Goal: Transaction & Acquisition: Purchase product/service

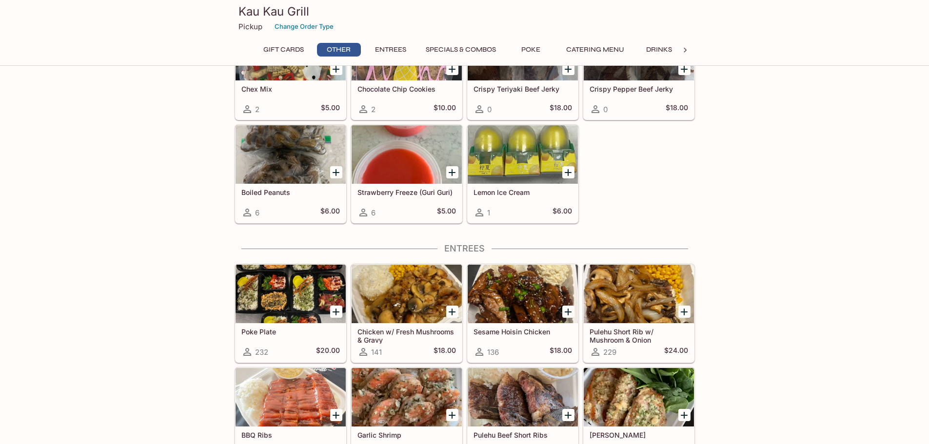
scroll to position [342, 0]
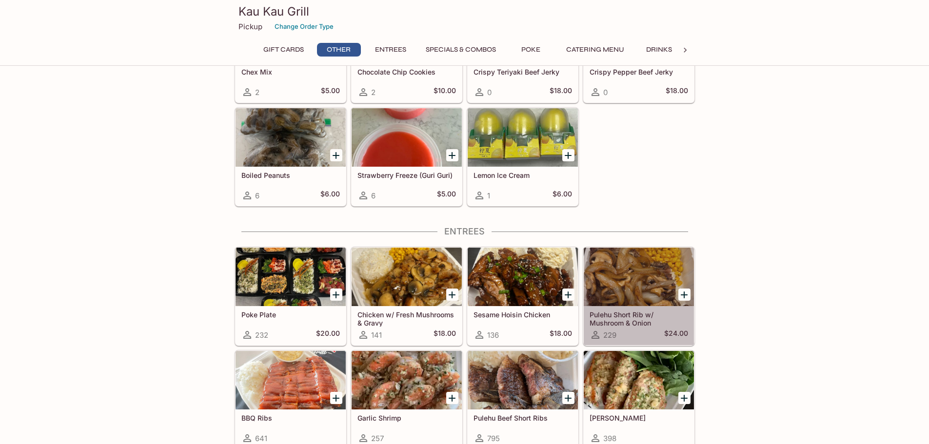
click at [653, 284] on div at bounding box center [639, 277] width 110 height 59
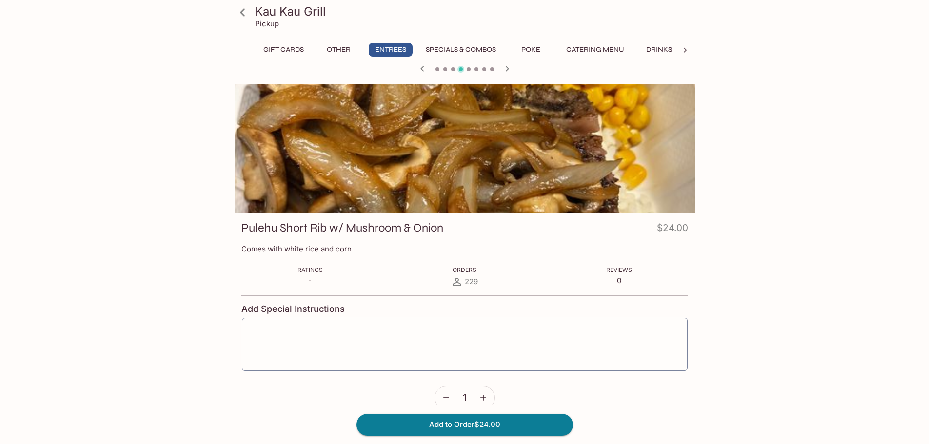
click at [509, 66] on icon "button" at bounding box center [508, 69] width 12 height 12
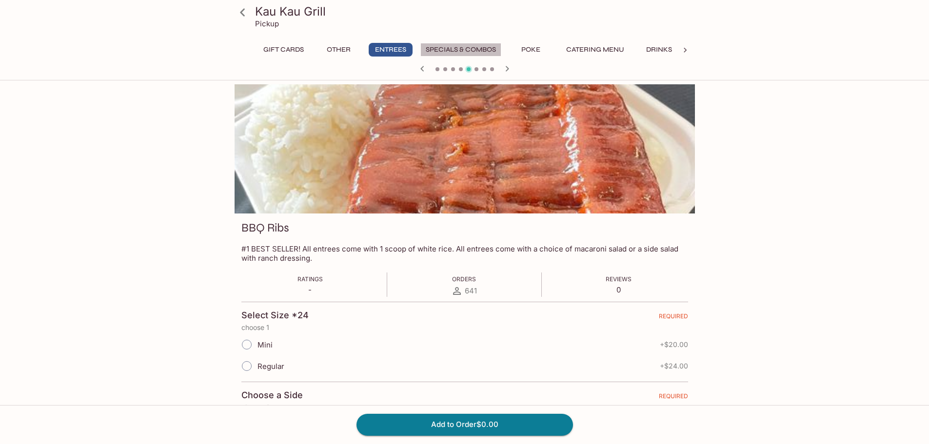
click at [471, 50] on button "Specials & Combos" at bounding box center [461, 50] width 81 height 14
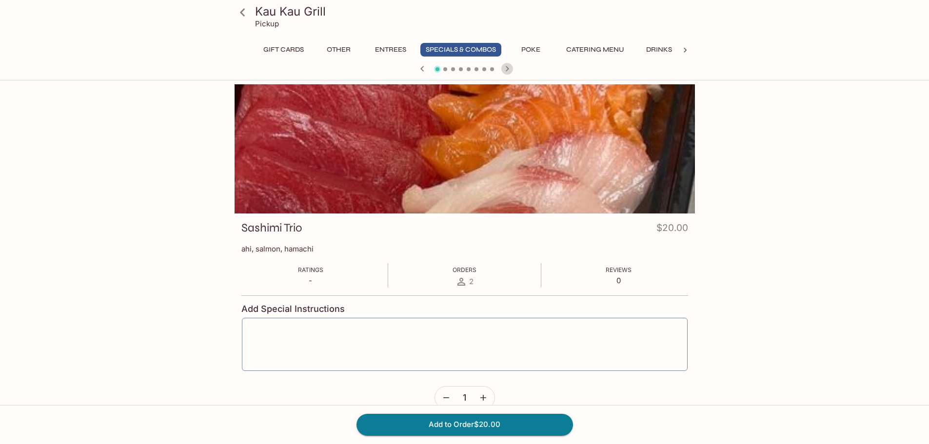
click at [506, 70] on icon "button" at bounding box center [508, 69] width 12 height 12
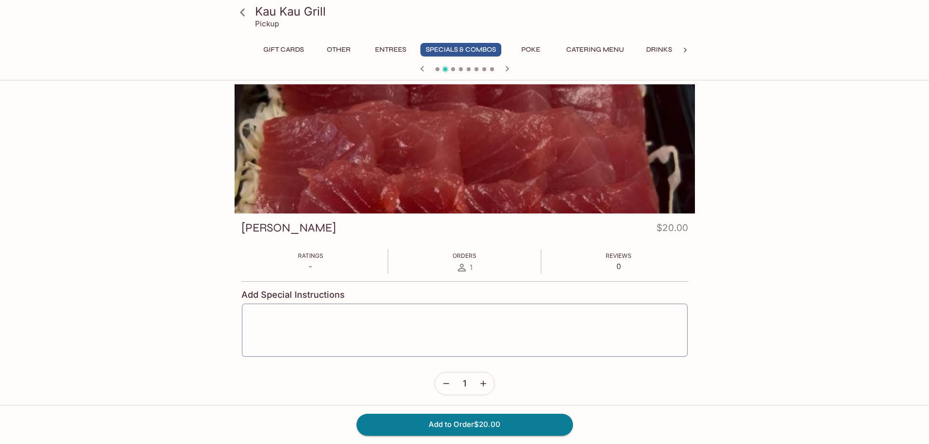
click at [506, 70] on icon "button" at bounding box center [508, 69] width 12 height 12
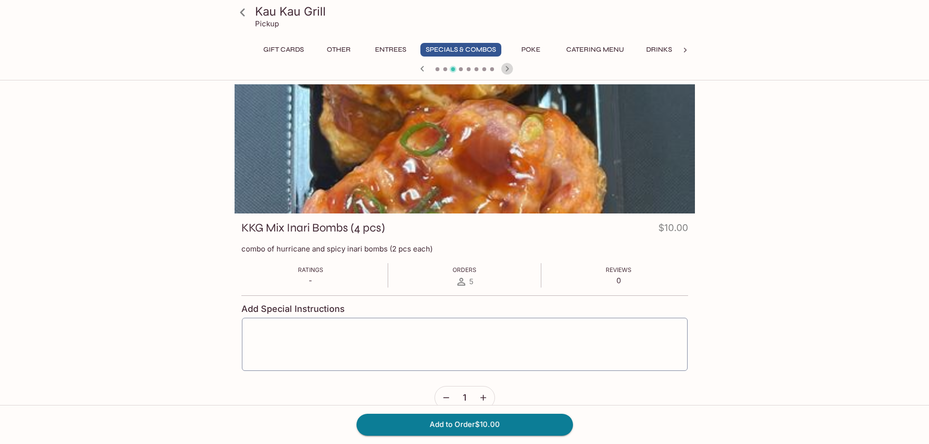
click at [506, 70] on icon "button" at bounding box center [508, 69] width 12 height 12
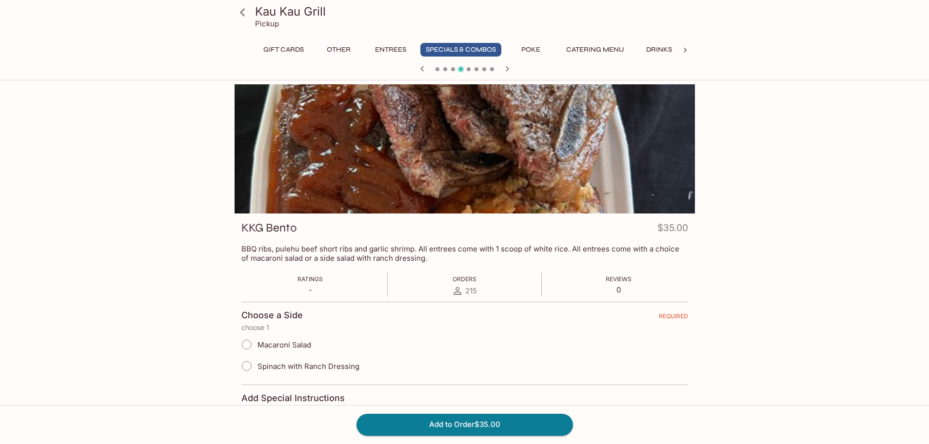
click at [506, 70] on icon "button" at bounding box center [508, 69] width 12 height 12
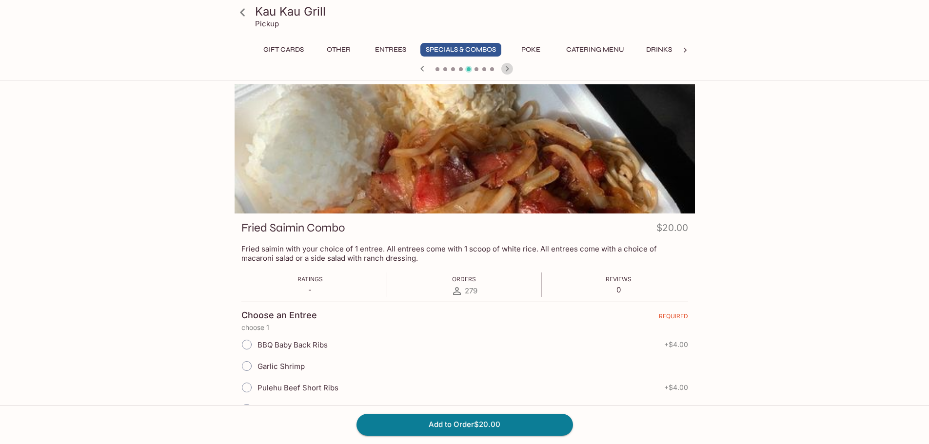
click at [506, 70] on icon "button" at bounding box center [508, 69] width 12 height 12
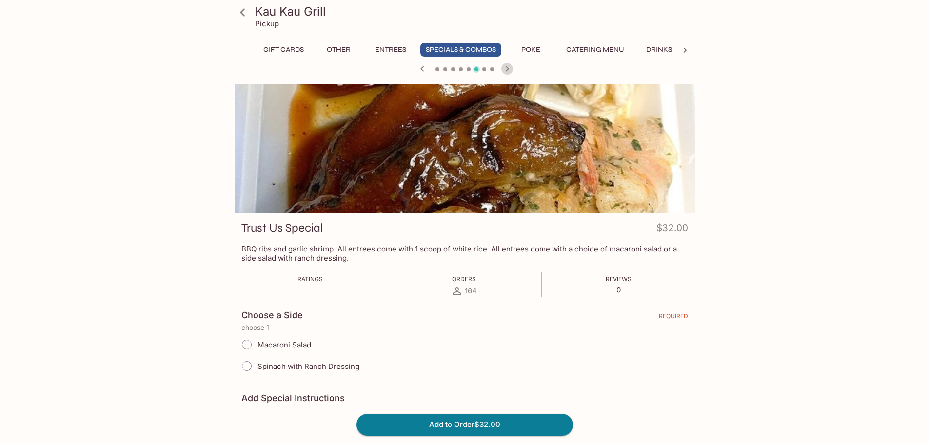
click at [506, 70] on icon "button" at bounding box center [508, 69] width 12 height 12
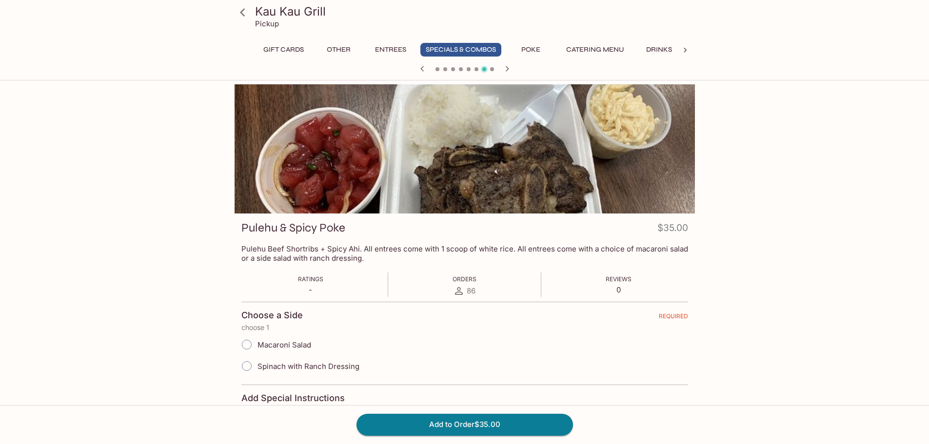
click at [506, 70] on icon "button" at bounding box center [508, 69] width 12 height 12
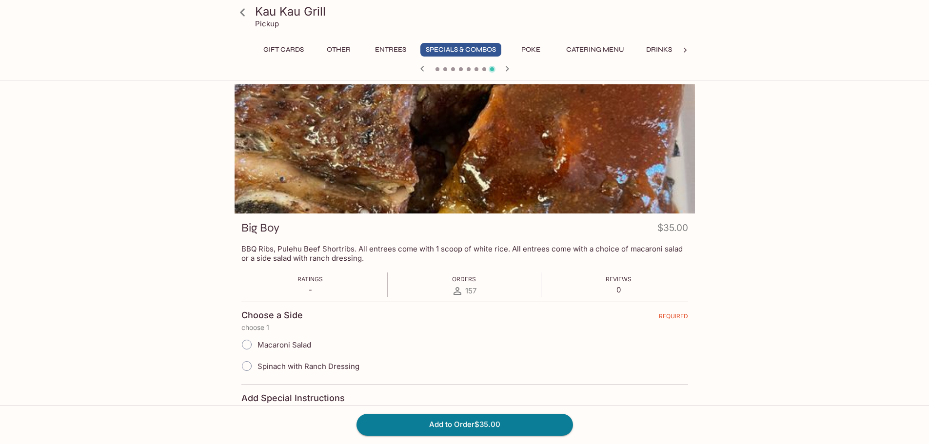
click at [506, 70] on icon "button" at bounding box center [508, 69] width 12 height 12
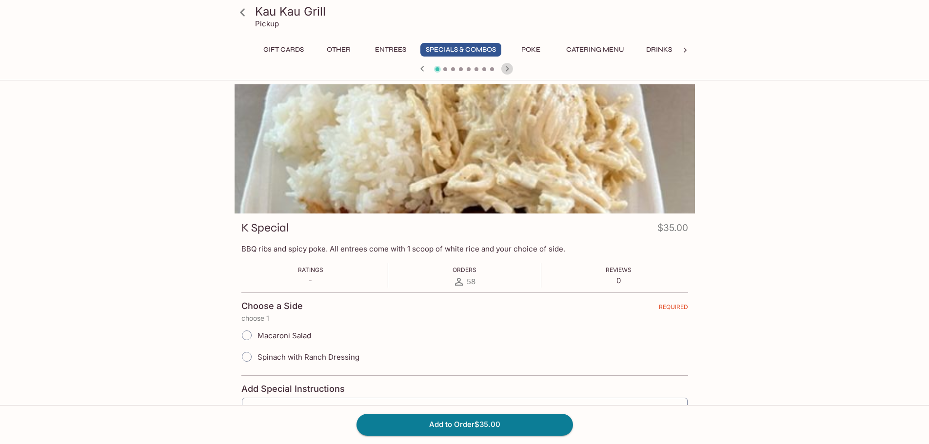
click at [506, 70] on icon "button" at bounding box center [508, 69] width 12 height 12
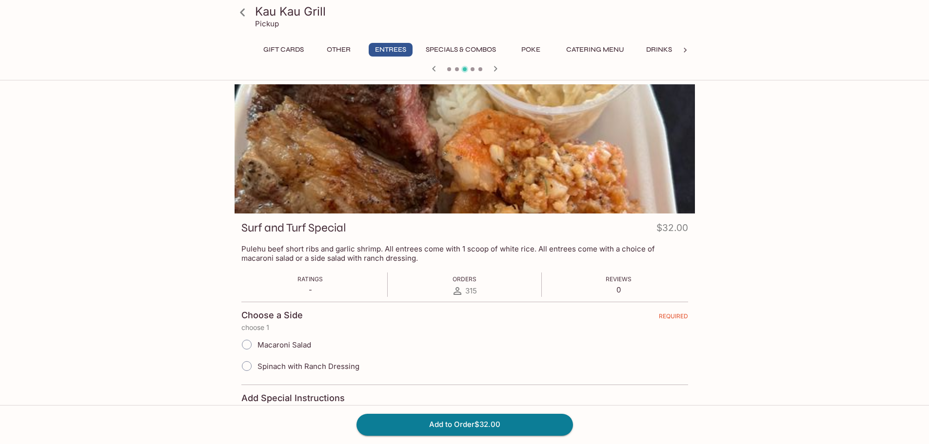
click at [506, 70] on div at bounding box center [465, 69] width 468 height 15
